Goal: Contribute content: Contribute content

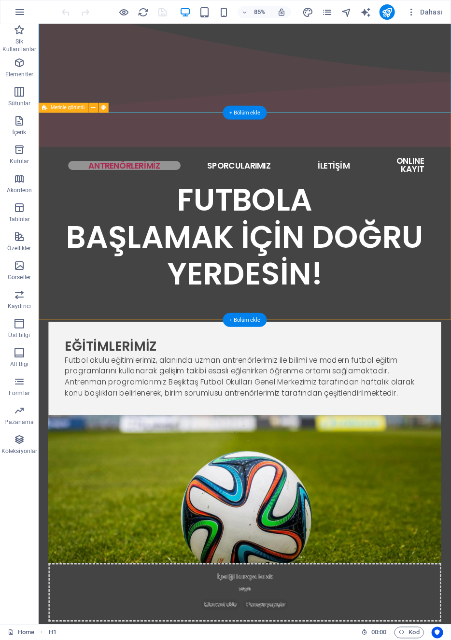
scroll to position [249, 0]
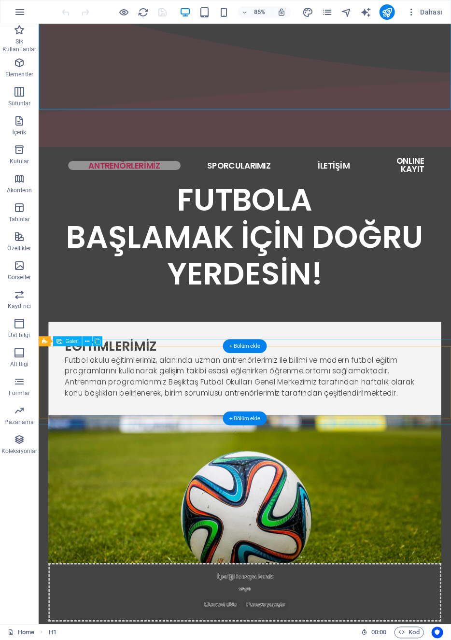
select select "4"
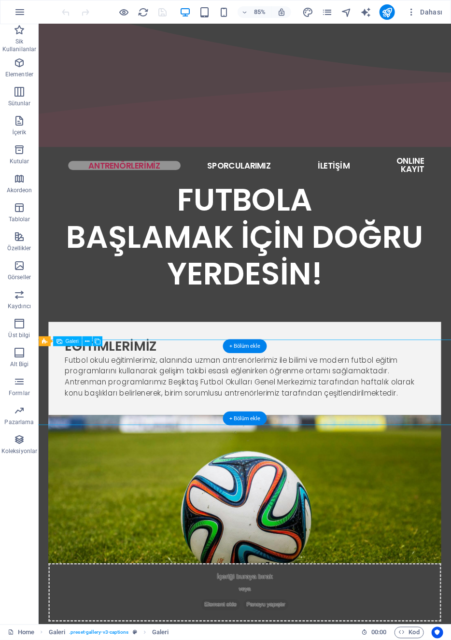
select select "px"
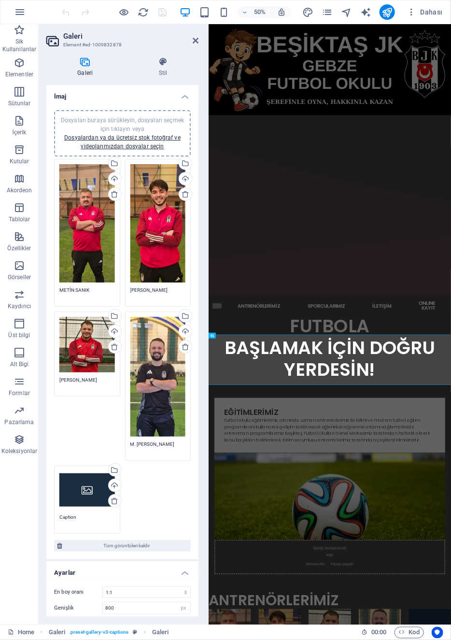
click at [88, 489] on div "Dosyaları buraya sürükleyin, dosyaları seçmek için tıklayın veya Dosyalardan ya…" at bounding box center [87, 490] width 56 height 39
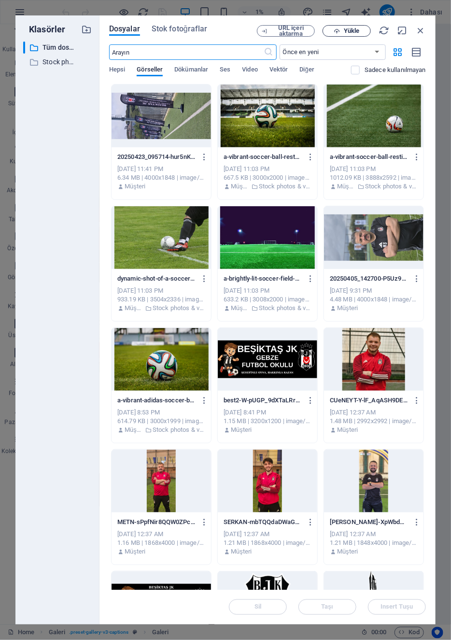
click at [354, 29] on span "Yükle" at bounding box center [351, 31] width 15 height 6
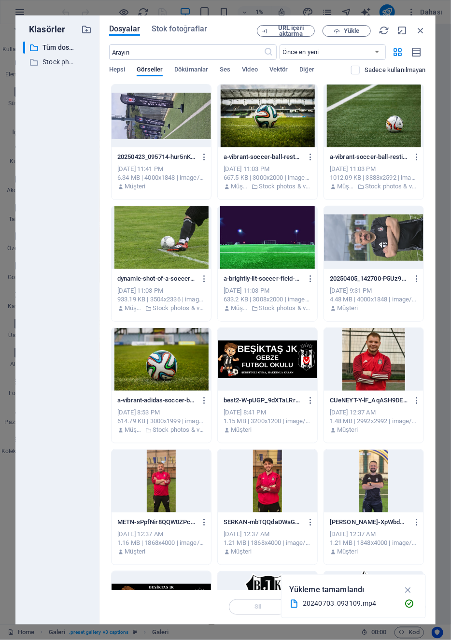
scroll to position [218, 0]
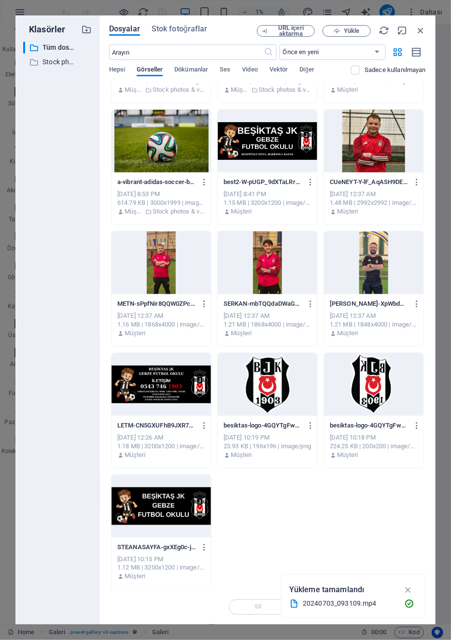
click at [258, 67] on span "Video" at bounding box center [249, 71] width 15 height 14
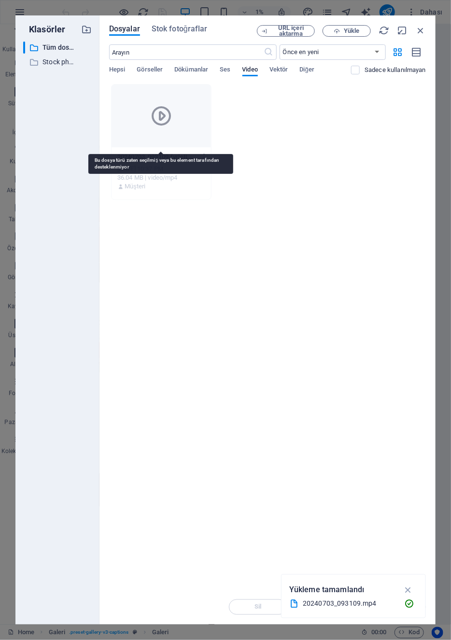
click at [159, 115] on icon at bounding box center [161, 115] width 23 height 23
click at [167, 114] on icon at bounding box center [161, 115] width 23 height 23
click at [159, 119] on icon at bounding box center [161, 115] width 23 height 23
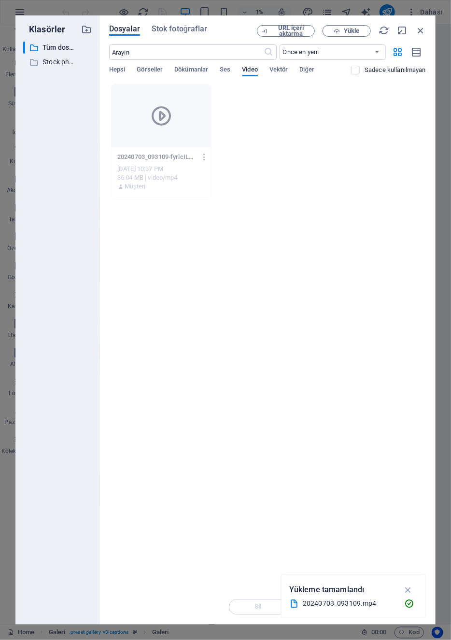
click at [284, 141] on div "20240703_093109-fyrlcILupiq3KN7dJe-56w.mp4 20240703_093109-fyrlcILupiq3KN7dJe-5…" at bounding box center [267, 142] width 317 height 116
click at [421, 31] on icon "button" at bounding box center [420, 30] width 11 height 11
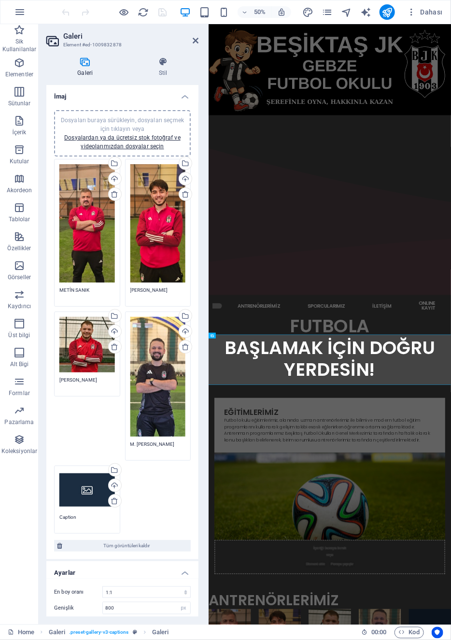
click at [201, 37] on aside "Galeri Element #ed-1009832878 Galeri Stil İmaj Dosyaları buraya sürükleyin, dos…" at bounding box center [124, 324] width 170 height 600
click at [196, 44] on icon at bounding box center [196, 41] width 6 height 8
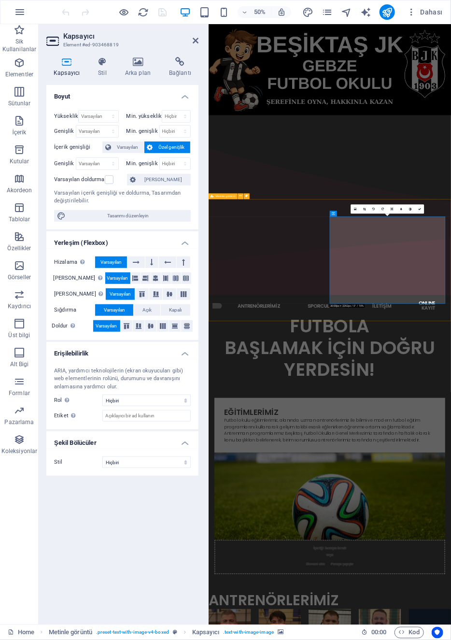
click at [137, 65] on icon at bounding box center [138, 62] width 40 height 10
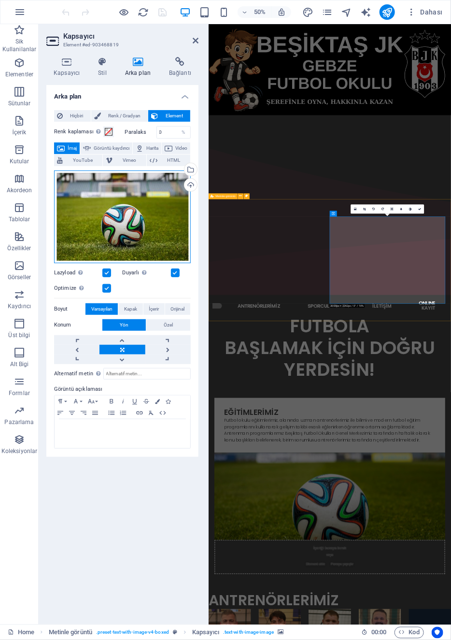
click at [140, 225] on div "Dosyaları buraya sürükleyin, dosyaları seçmek için tıklayın veya Dosyalardan ya…" at bounding box center [122, 216] width 137 height 93
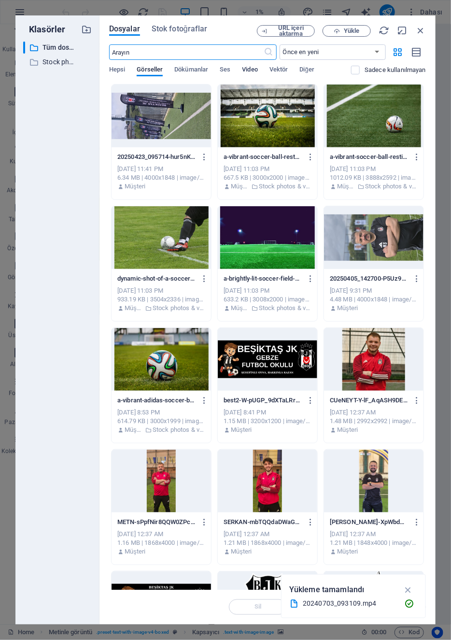
click at [253, 69] on span "Video" at bounding box center [249, 71] width 15 height 14
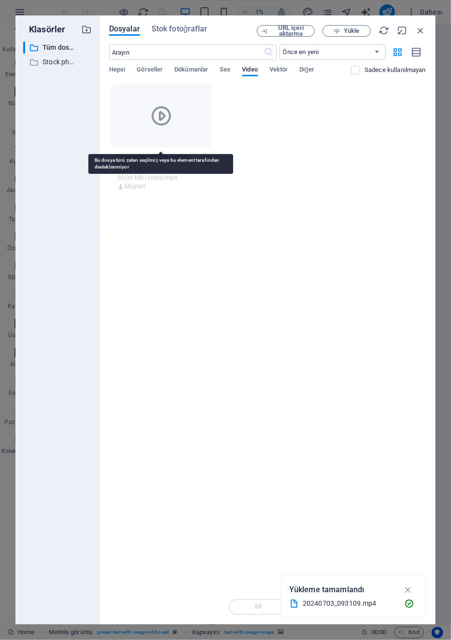
click at [174, 130] on div at bounding box center [161, 115] width 99 height 63
click at [185, 132] on div at bounding box center [161, 115] width 99 height 63
click at [156, 120] on icon at bounding box center [161, 115] width 23 height 23
click at [158, 121] on icon at bounding box center [161, 115] width 23 height 23
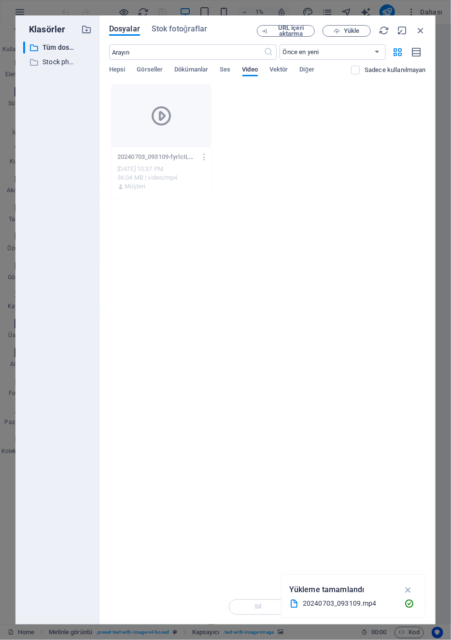
click at [279, 70] on span "Vektör" at bounding box center [278, 71] width 19 height 14
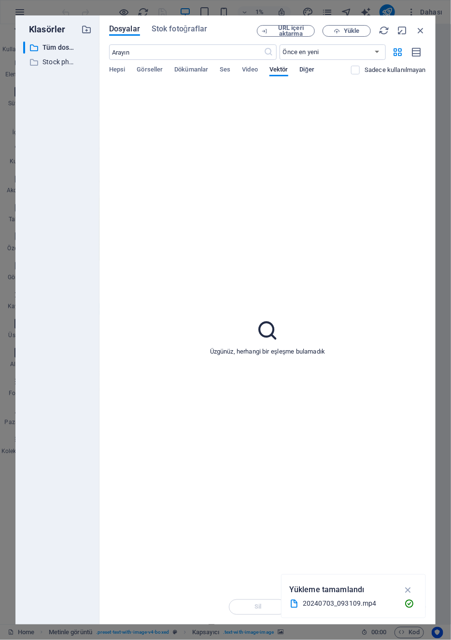
click at [307, 70] on span "Diğer" at bounding box center [307, 71] width 15 height 14
click at [280, 70] on span "Vektör" at bounding box center [278, 71] width 19 height 14
click at [251, 72] on span "Video" at bounding box center [249, 71] width 15 height 14
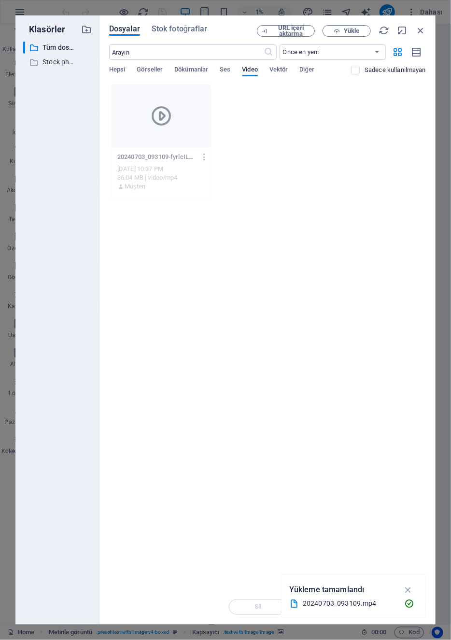
click at [219, 69] on div "Hepsi Görseller Dökümanlar Ses Video Vektör Diğer" at bounding box center [230, 75] width 242 height 18
click at [197, 67] on span "Dökümanlar" at bounding box center [191, 71] width 34 height 14
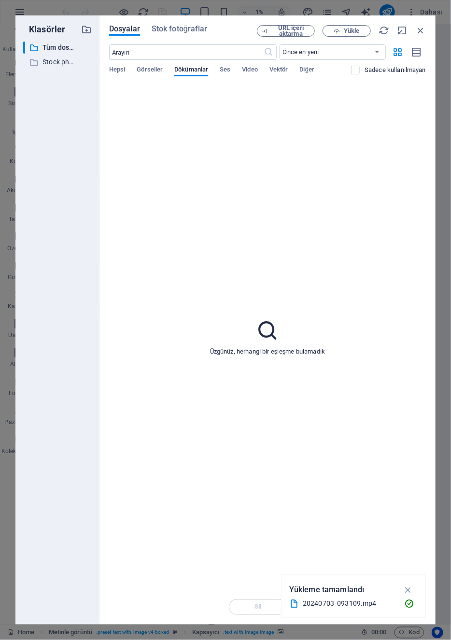
click at [231, 68] on div "Hepsi Görseller Dökümanlar Ses Video Vektör Diğer" at bounding box center [230, 75] width 242 height 18
click at [227, 71] on span "Ses" at bounding box center [225, 71] width 11 height 14
click at [158, 70] on span "Görseller" at bounding box center [150, 71] width 26 height 14
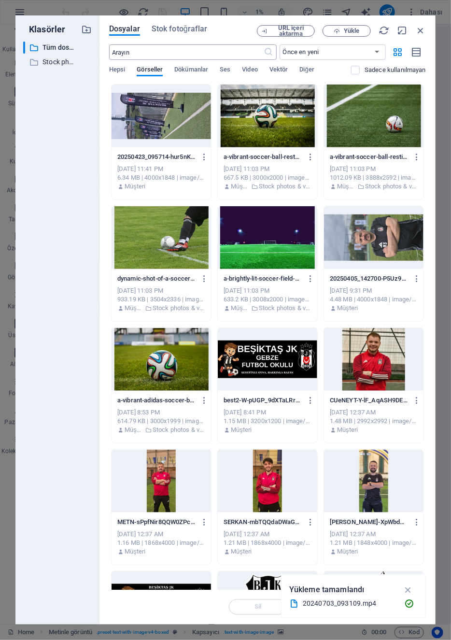
click at [123, 69] on span "Hepsi" at bounding box center [117, 71] width 16 height 14
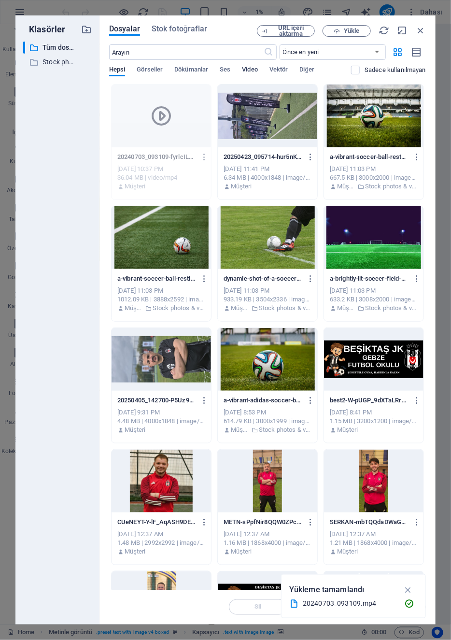
click at [248, 74] on span "Video" at bounding box center [249, 71] width 15 height 14
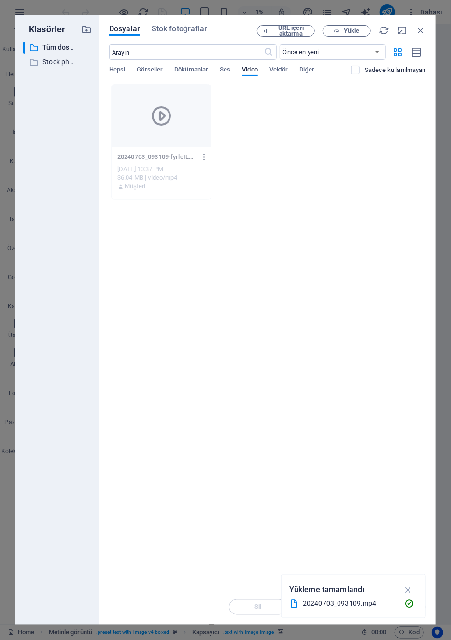
click at [209, 157] on icon "button" at bounding box center [204, 157] width 9 height 9
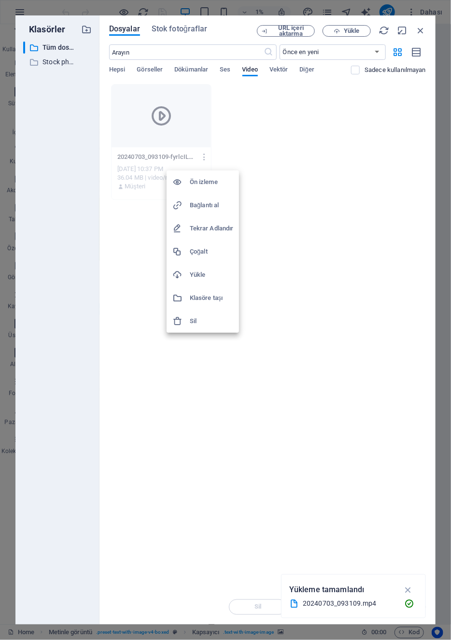
click at [199, 325] on h6 "Sil" at bounding box center [211, 321] width 43 height 12
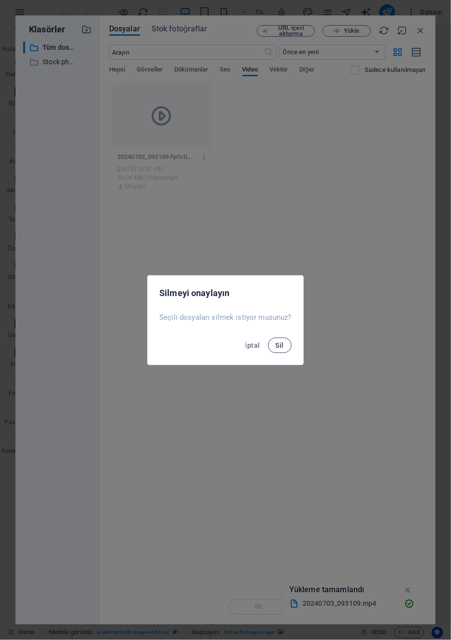
click at [279, 346] on span "Sil" at bounding box center [280, 345] width 8 height 8
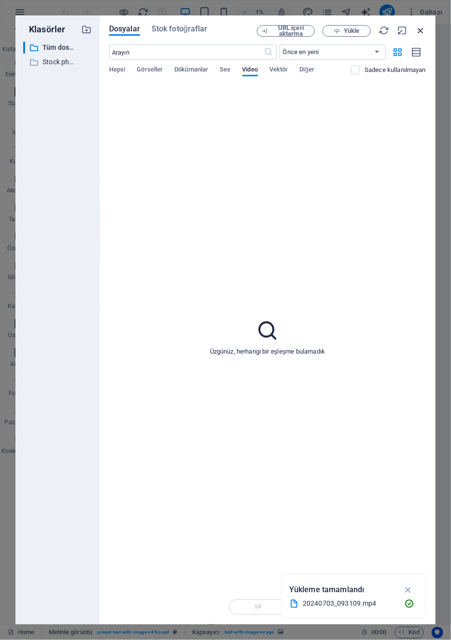
click at [424, 28] on icon "button" at bounding box center [420, 30] width 11 height 11
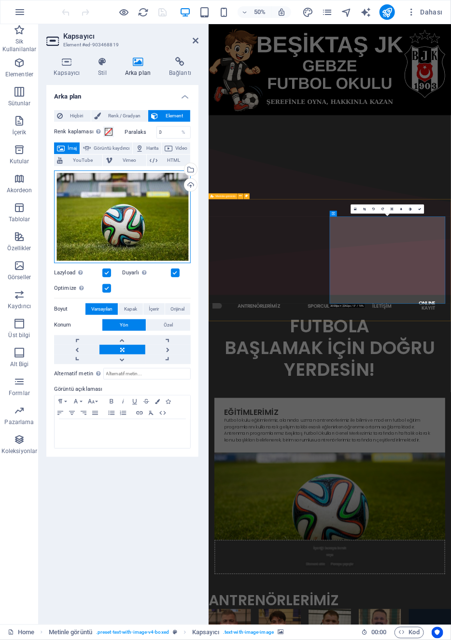
click at [154, 230] on div "Dosyaları buraya sürükleyin, dosyaları seçmek için tıklayın veya Dosyalardan ya…" at bounding box center [122, 216] width 137 height 93
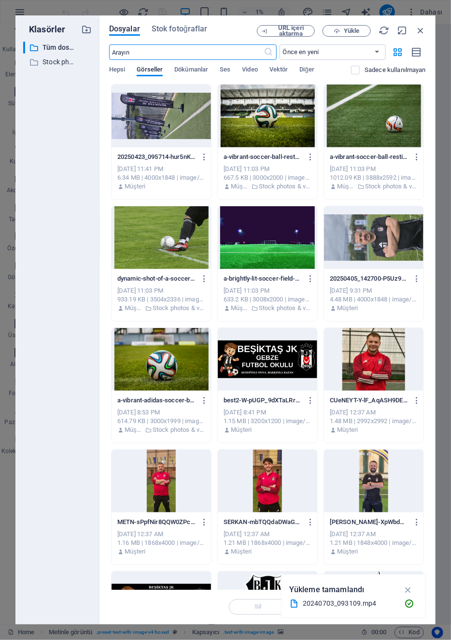
click at [157, 233] on div at bounding box center [161, 237] width 99 height 63
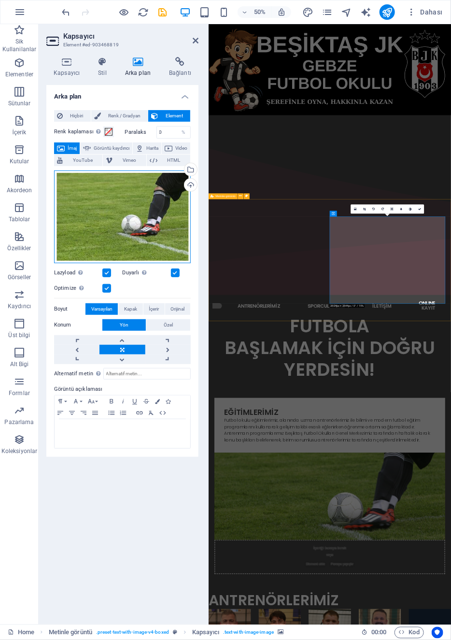
click at [150, 245] on div "Dosyaları buraya sürükleyin, dosyaları seçmek için tıklayın veya Dosyalardan ya…" at bounding box center [122, 216] width 137 height 93
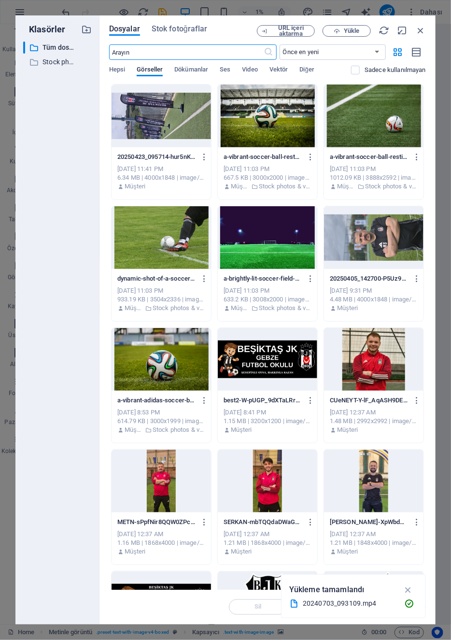
click at [353, 26] on button "Yükle" at bounding box center [346, 31] width 48 height 12
click at [414, 35] on div "URL içeri aktarma Yükle" at bounding box center [341, 31] width 169 height 12
click at [424, 32] on icon "button" at bounding box center [420, 30] width 11 height 11
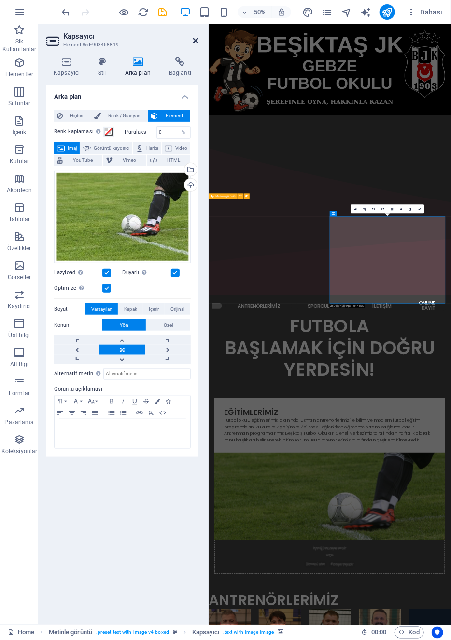
click at [196, 41] on icon at bounding box center [196, 41] width 6 height 8
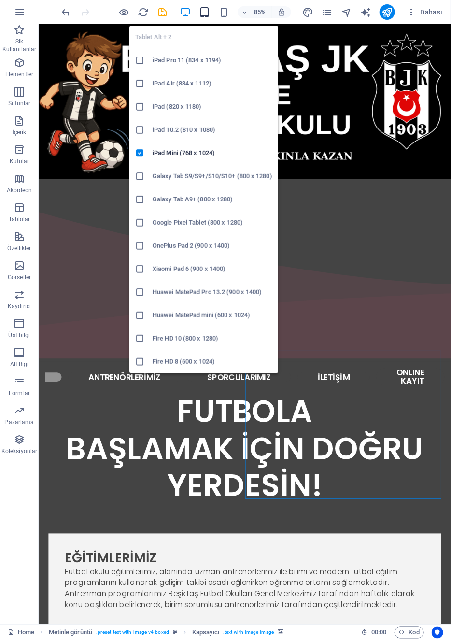
click at [204, 15] on icon "button" at bounding box center [204, 12] width 11 height 11
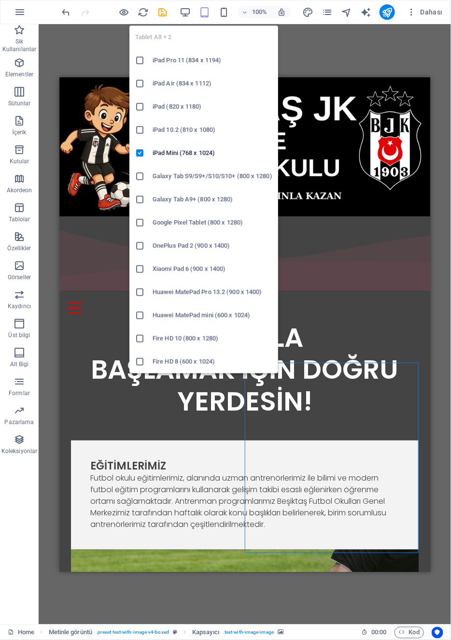
click at [205, 14] on icon "button" at bounding box center [204, 12] width 11 height 11
click at [204, 13] on icon "button" at bounding box center [204, 12] width 11 height 11
click at [225, 179] on h6 "Galaxy Tab S9/S9+/S10/S10+ (800 x 1280)" at bounding box center [213, 176] width 120 height 12
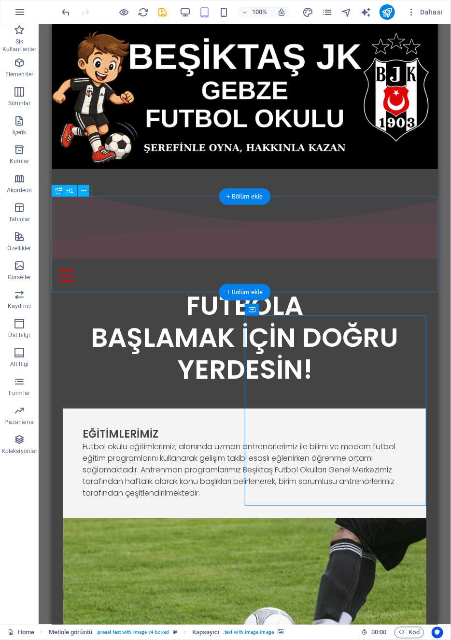
click at [420, 269] on div at bounding box center [244, 275] width 371 height 12
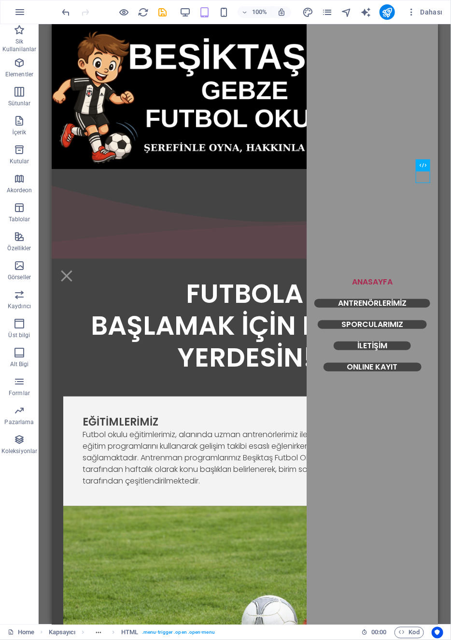
click at [448, 114] on div "Mevcut içeriği değiştirmek için buraya sürükleyin. Yeni bir element oluşturmak …" at bounding box center [245, 324] width 412 height 600
click at [450, 60] on div "Mevcut içeriği değiştirmek için buraya sürükleyin. Yeni bir element oluşturmak …" at bounding box center [245, 324] width 412 height 600
click at [448, 63] on div "Mevcut içeriği değiştirmek için buraya sürükleyin. Yeni bir element oluşturmak …" at bounding box center [245, 324] width 412 height 600
click at [166, 262] on div "ANASAYFA ANTRENÖRLERİMİZ SPORCULARIMIZ İLETİŞİM ONLINE KAYIT" at bounding box center [244, 269] width 386 height 15
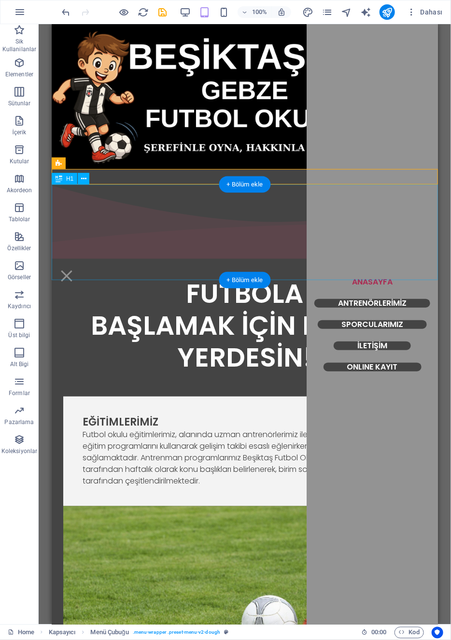
click at [160, 277] on div "FUTBOLA BAŞLAMAK İÇİN DOĞRU YERDESİN!" at bounding box center [244, 325] width 386 height 96
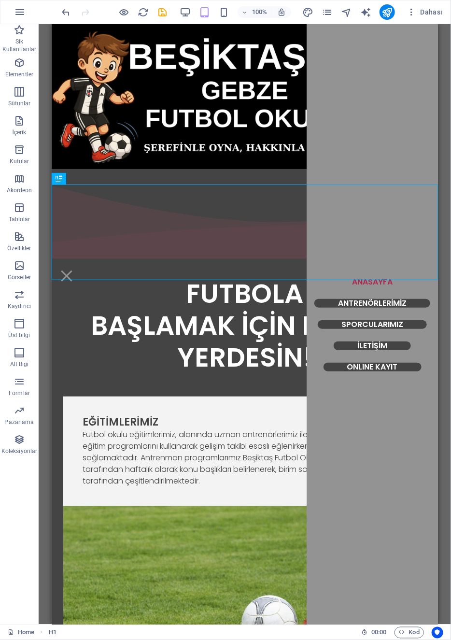
click at [446, 94] on div "Mevcut içeriği değiştirmek için buraya sürükleyin. Yeni bir element oluşturmak …" at bounding box center [245, 324] width 412 height 600
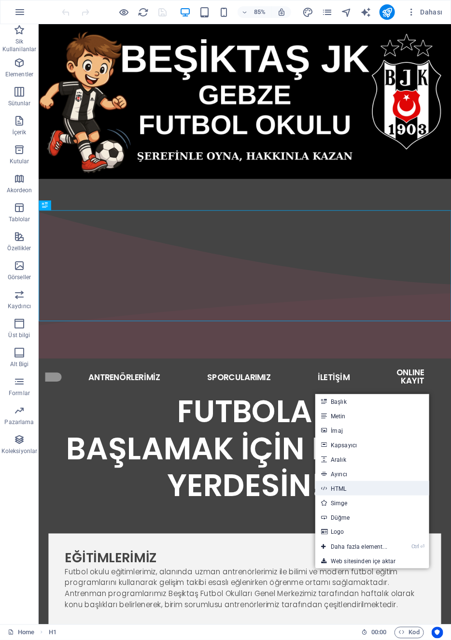
click at [355, 489] on link "HTML" at bounding box center [372, 488] width 114 height 14
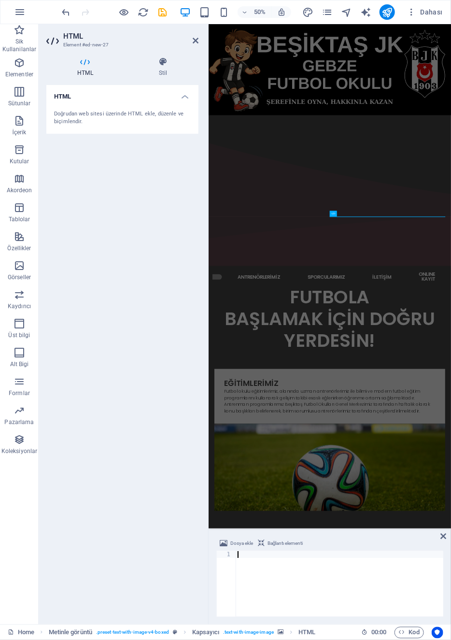
click at [137, 115] on div "Doğrudan web sitesi üzerinde HTML ekle, düzenle ve biçimlendir." at bounding box center [122, 118] width 137 height 16
click at [136, 118] on div "Doğrudan web sitesi üzerinde HTML ekle, düzenle ve biçimlendir." at bounding box center [122, 118] width 137 height 16
click at [160, 116] on div "Doğrudan web sitesi üzerinde HTML ekle, düzenle ve biçimlendir." at bounding box center [122, 118] width 137 height 16
click at [199, 40] on aside "HTML Element #ed-new-27 HTML Stil HTML Doğrudan web sitesi üzerinde HTML ekle, …" at bounding box center [124, 324] width 170 height 600
click at [200, 39] on aside "HTML Element #ed-new-27 HTML Stil HTML Doğrudan web sitesi üzerinde HTML ekle, …" at bounding box center [124, 324] width 170 height 600
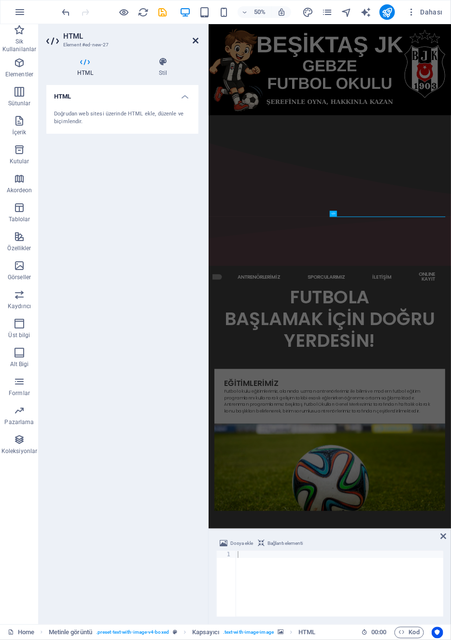
click at [194, 41] on icon at bounding box center [196, 41] width 6 height 8
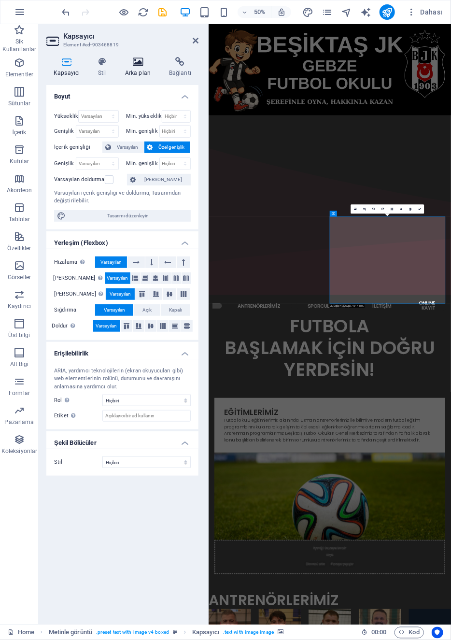
click at [137, 62] on icon at bounding box center [138, 62] width 40 height 10
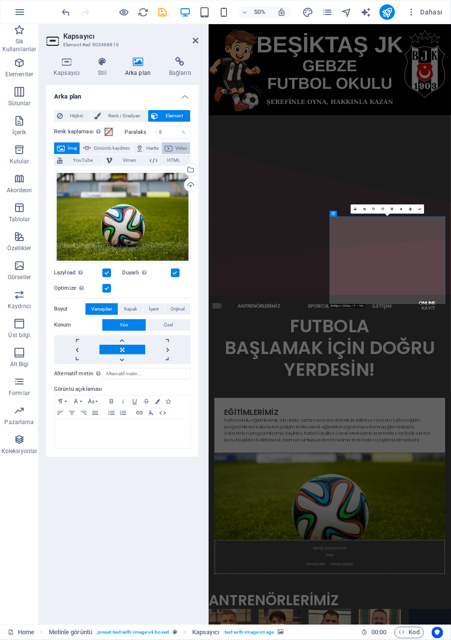
click at [175, 154] on span "Video" at bounding box center [181, 148] width 12 height 12
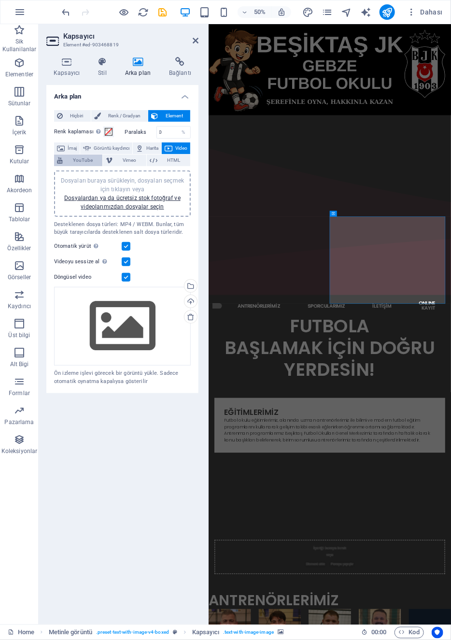
click at [99, 156] on span "YouTube" at bounding box center [83, 160] width 34 height 12
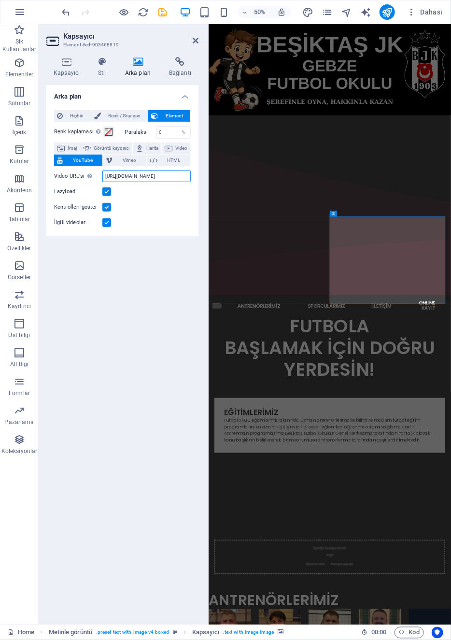
click at [177, 175] on input "[URL][DOMAIN_NAME]" at bounding box center [146, 176] width 88 height 12
click at [190, 175] on input "[URL][DOMAIN_NAME]" at bounding box center [146, 176] width 88 height 12
click at [186, 179] on input "[URL][DOMAIN_NAME]" at bounding box center [146, 176] width 88 height 12
click at [165, 170] on input "httnoviHgPHkY" at bounding box center [146, 176] width 88 height 12
type input "h"
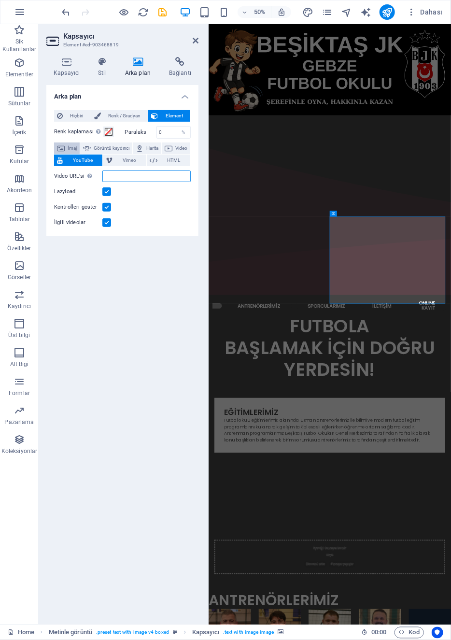
paste input "[URL][DOMAIN_NAME]"
type input "[URL][DOMAIN_NAME]"
click at [150, 313] on div "Arka plan Hiçbiri Renk / Gradyan Element Arka planı tam genişliğe genişlet Renk…" at bounding box center [122, 350] width 152 height 531
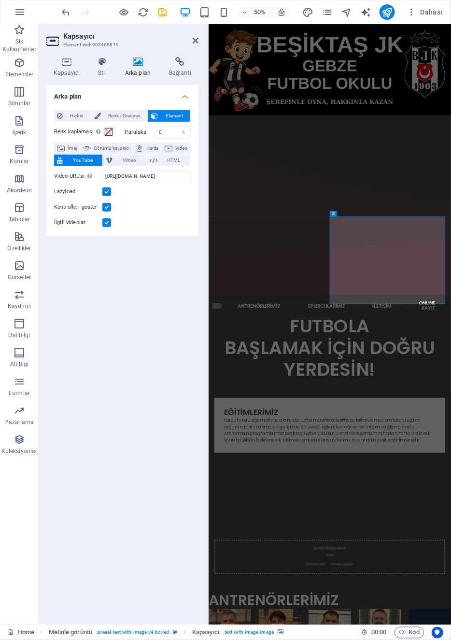
click at [189, 41] on header "Kapsayıcı Element #ed-903468819" at bounding box center [122, 36] width 152 height 25
click at [195, 37] on icon at bounding box center [196, 41] width 6 height 8
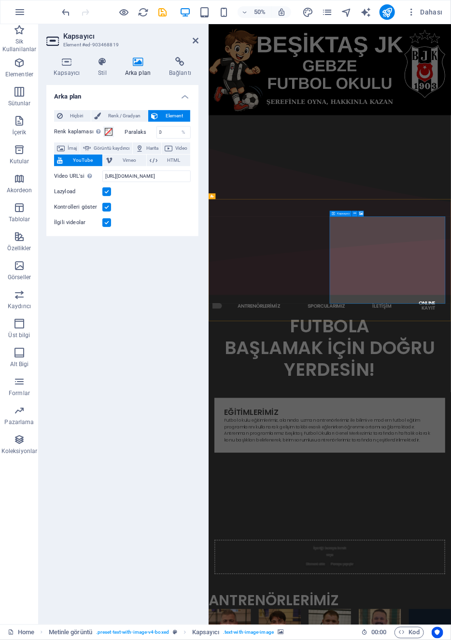
click at [195, 41] on icon at bounding box center [196, 41] width 6 height 8
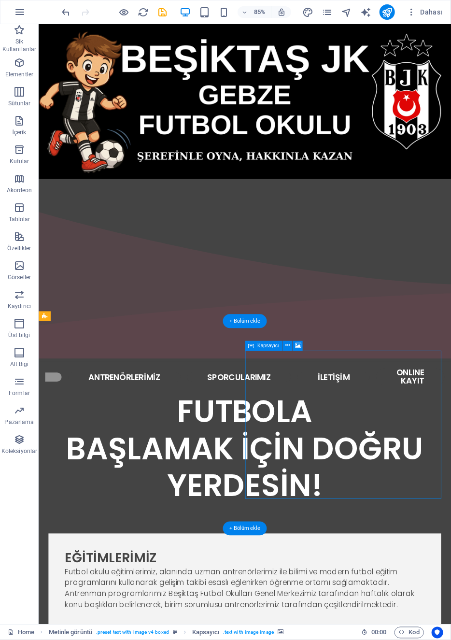
click at [283, 347] on button at bounding box center [287, 346] width 10 height 10
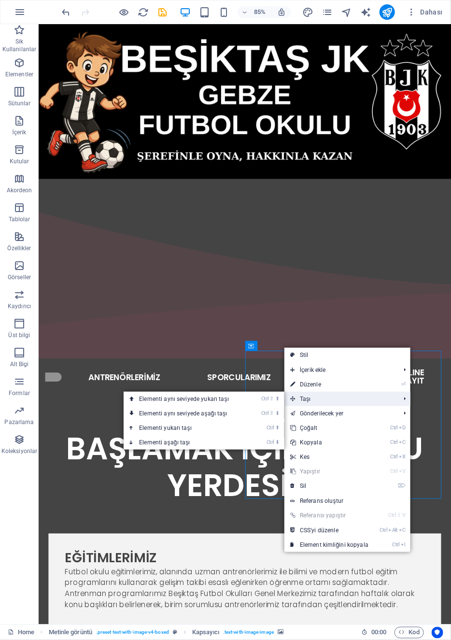
click at [336, 397] on span "Taşı" at bounding box center [340, 398] width 112 height 14
click at [338, 400] on span "Taşı" at bounding box center [340, 398] width 112 height 14
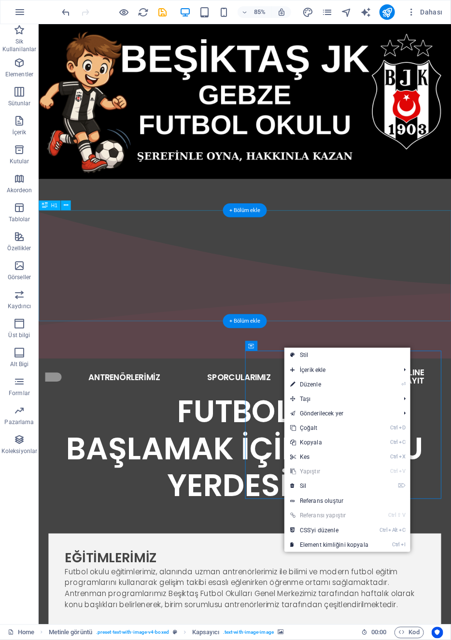
click at [450, 458] on div "FUTBOLA BAŞLAMAK İÇİN DOĞRU YERDESİN!" at bounding box center [280, 523] width 485 height 130
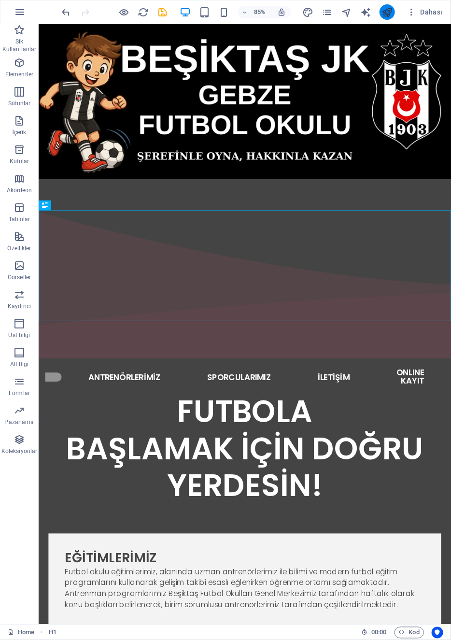
click at [388, 14] on icon "publish" at bounding box center [387, 12] width 11 height 11
click at [392, 10] on icon "publish" at bounding box center [387, 12] width 11 height 11
